Goal: Task Accomplishment & Management: Manage account settings

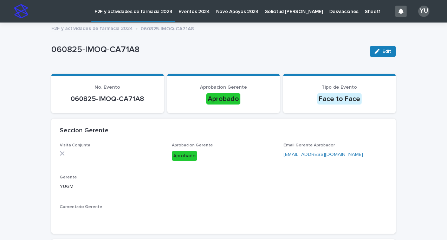
click at [100, 30] on link "F2F y actividades de farmacia 2024" at bounding box center [92, 28] width 82 height 8
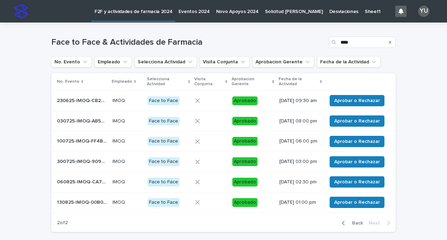
click at [389, 42] on icon "Search" at bounding box center [390, 42] width 3 height 3
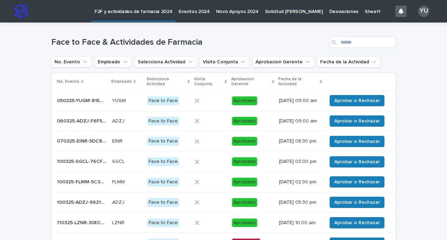
click at [147, 14] on p "F2F y actividades de farmacia 2024" at bounding box center [134, 7] width 78 height 15
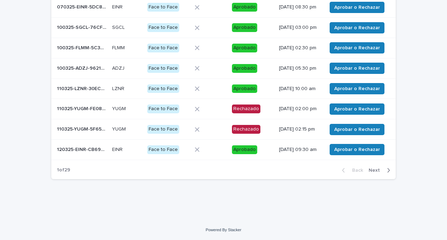
click at [374, 172] on span "Next" at bounding box center [376, 170] width 15 height 5
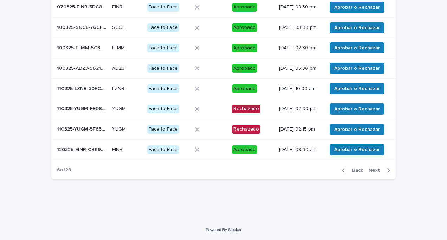
click at [374, 172] on span "Next" at bounding box center [376, 170] width 15 height 5
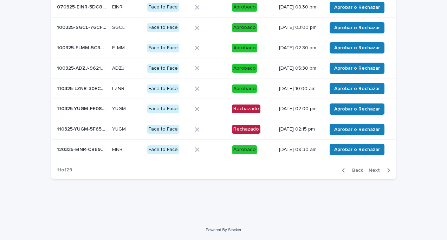
click at [374, 172] on span "Next" at bounding box center [376, 170] width 15 height 5
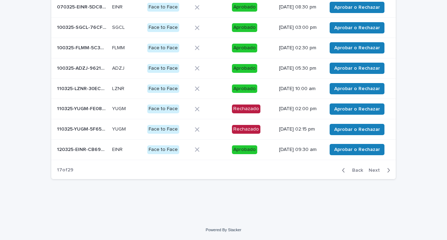
click at [374, 172] on span "Next" at bounding box center [376, 170] width 15 height 5
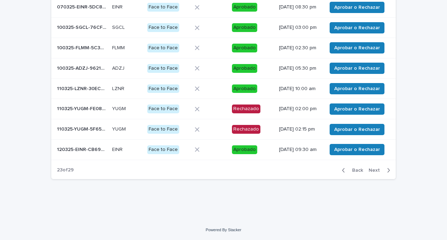
click at [374, 172] on span "Next" at bounding box center [376, 170] width 15 height 5
click at [374, 171] on span "Next" at bounding box center [376, 170] width 15 height 5
click at [374, 168] on section "No. Evento Empleado Selecciona Actividad Visita Conjunta Aprobacion Gerente Fec…" at bounding box center [223, 59] width 344 height 240
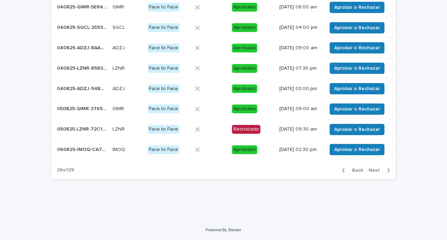
click at [373, 173] on span "Next" at bounding box center [376, 170] width 15 height 5
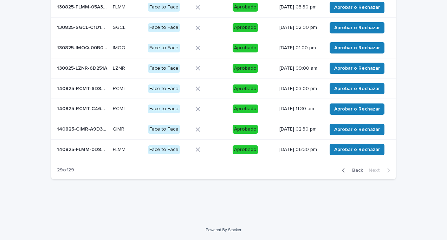
scroll to position [84, 0]
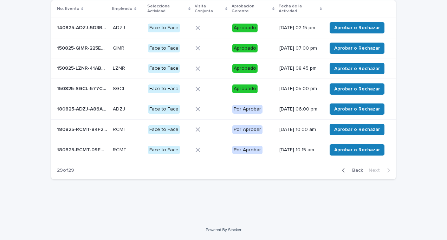
click at [77, 129] on p "180825-RCMT-84F205" at bounding box center [83, 128] width 52 height 7
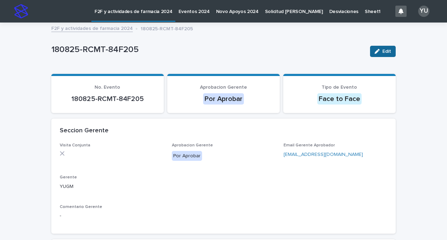
click at [378, 53] on button "Edit" at bounding box center [383, 51] width 26 height 11
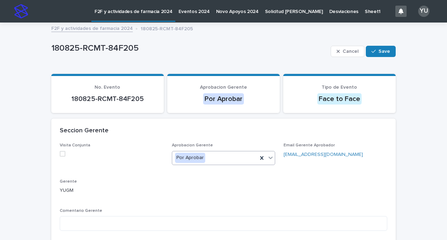
click at [224, 156] on div "Por Aprobar" at bounding box center [215, 158] width 86 height 12
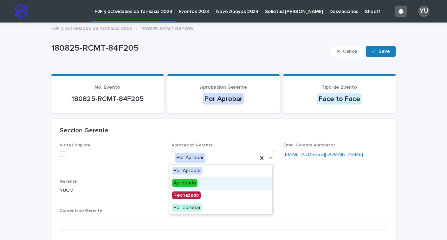
click at [193, 180] on span "Aprobado" at bounding box center [184, 183] width 25 height 8
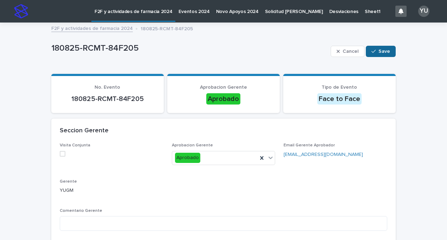
click at [380, 53] on span "Save" at bounding box center [385, 51] width 12 height 5
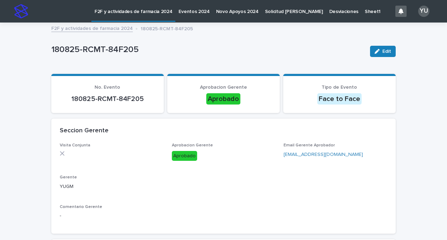
click at [67, 27] on link "F2F y actividades de farmacia 2024" at bounding box center [92, 28] width 82 height 8
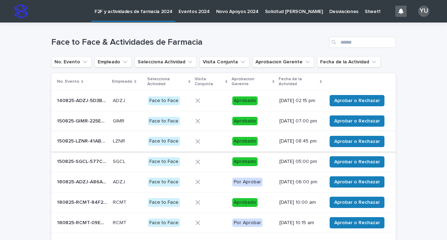
scroll to position [84, 0]
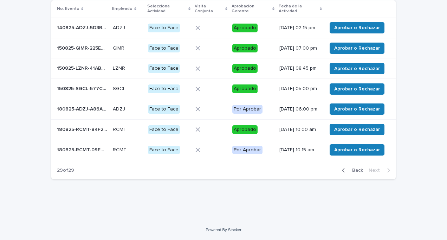
click at [87, 147] on p "180825-RCMT-09EBCC" at bounding box center [83, 149] width 52 height 7
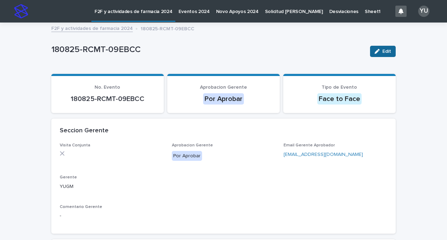
click at [385, 49] on span "Edit" at bounding box center [386, 51] width 9 height 5
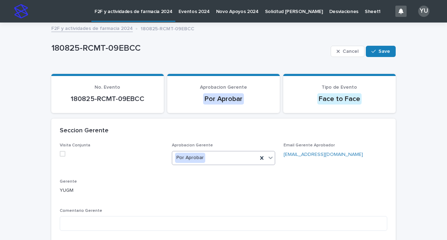
click at [235, 155] on div "Por Aprobar" at bounding box center [215, 158] width 86 height 12
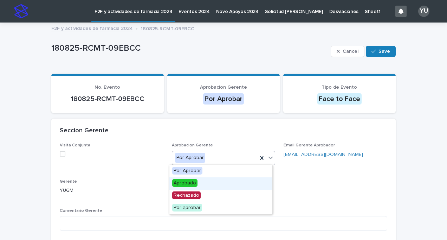
click at [187, 185] on span "Aprobado" at bounding box center [184, 183] width 25 height 8
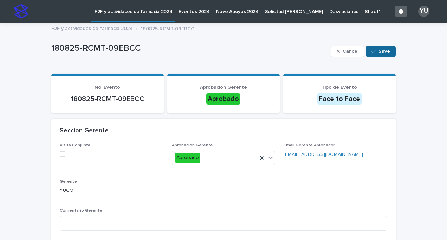
click at [382, 56] on button "Save" at bounding box center [381, 51] width 30 height 11
